Goal: Task Accomplishment & Management: Use online tool/utility

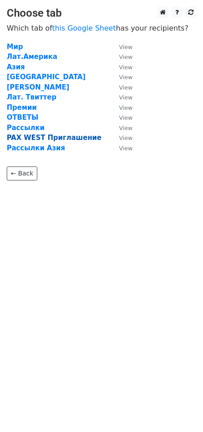
click at [33, 139] on strong "PAX WEST Приглашение" at bounding box center [54, 138] width 95 height 8
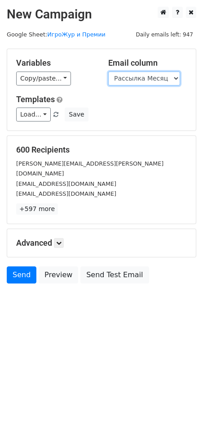
click at [144, 77] on select "Рассылка Месяц Имя Рассылка Неделя Имя Рассылка День Имя" at bounding box center [144, 79] width 72 height 14
click at [108, 72] on select "Рассылка Месяц Имя Рассылка Неделя Имя Рассылка День Имя" at bounding box center [144, 79] width 72 height 14
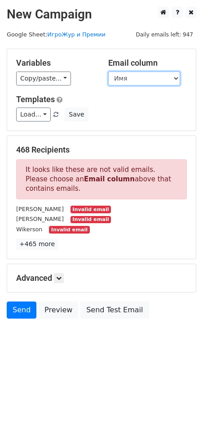
click at [138, 76] on select "Рассылка Месяц Имя Рассылка Неделя Имя Рассылка День Имя" at bounding box center [144, 79] width 72 height 14
select select "Рассылка Неделя"
click at [108, 72] on select "Рассылка Месяц Имя Рассылка Неделя Имя Рассылка День Имя" at bounding box center [144, 79] width 72 height 14
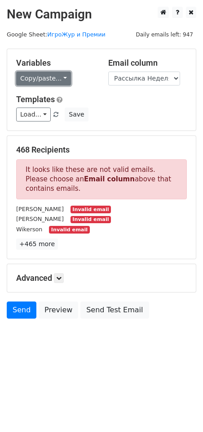
click at [58, 81] on link "Copy/paste..." at bounding box center [43, 79] width 55 height 14
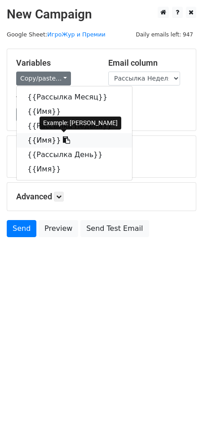
click at [40, 142] on link "{{Имя}}" at bounding box center [75, 140] width 116 height 14
